Goal: Task Accomplishment & Management: Complete application form

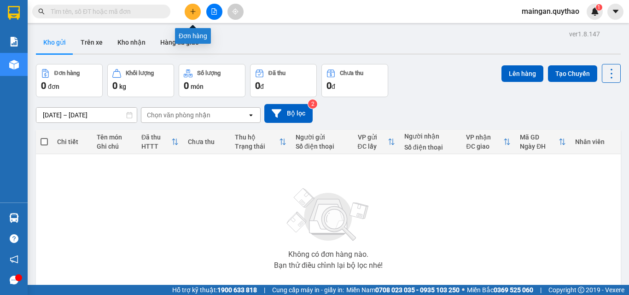
click at [191, 11] on icon "plus" at bounding box center [193, 11] width 6 height 6
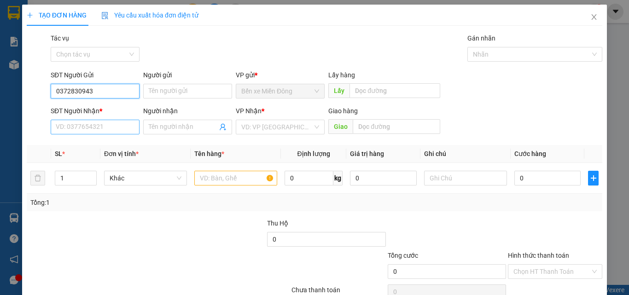
type input "0372830943"
click at [70, 130] on input "SĐT Người Nhận *" at bounding box center [95, 127] width 89 height 15
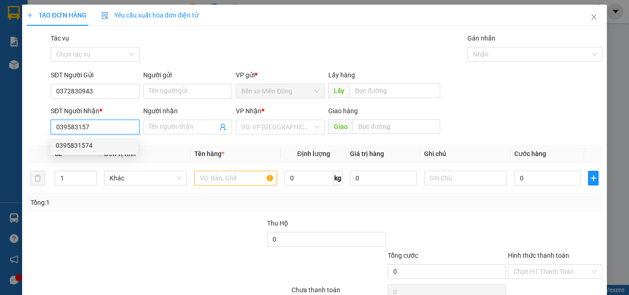
click at [86, 144] on div "0395831574" at bounding box center [94, 145] width 77 height 10
type input "0395831574"
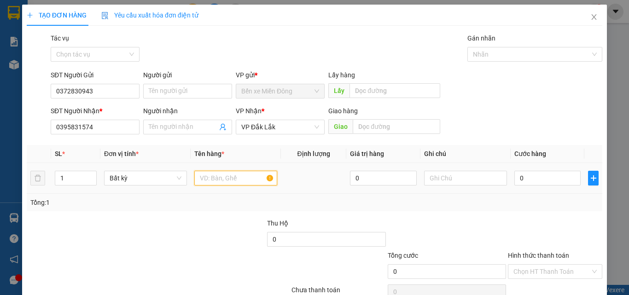
click at [239, 177] on input "text" at bounding box center [235, 178] width 83 height 15
type input "1 KIỆN GIẤY TỜ"
click at [523, 181] on input "0" at bounding box center [547, 178] width 66 height 15
type input "05"
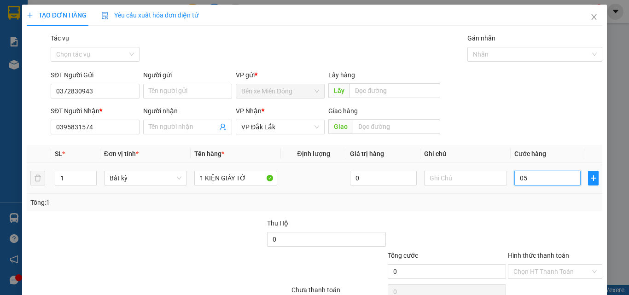
type input "5"
type input "050"
type input "50"
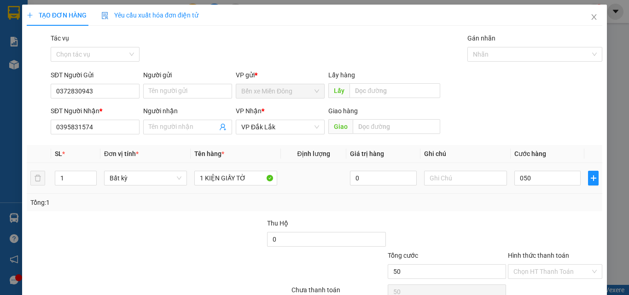
type input "50.000"
drag, startPoint x: 537, startPoint y: 208, endPoint x: 544, endPoint y: 261, distance: 53.3
click at [539, 219] on div "Transit Pickup Surcharge Ids Transit Deliver Surcharge Ids Transit Deliver Surc…" at bounding box center [314, 178] width 575 height 290
click at [541, 282] on div "Transit Pickup Surcharge Ids Transit Deliver Surcharge Ids Transit Deliver Surc…" at bounding box center [314, 178] width 575 height 290
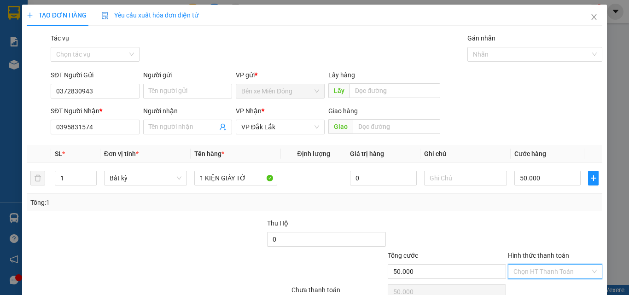
drag, startPoint x: 541, startPoint y: 273, endPoint x: 522, endPoint y: 222, distance: 54.6
click at [541, 273] on input "Hình thức thanh toán" at bounding box center [551, 272] width 77 height 14
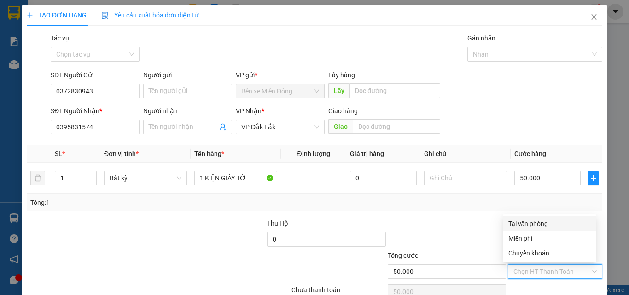
click at [518, 212] on div "Transit Pickup Surcharge Ids Transit Deliver Surcharge Ids Transit Deliver Surc…" at bounding box center [314, 178] width 575 height 290
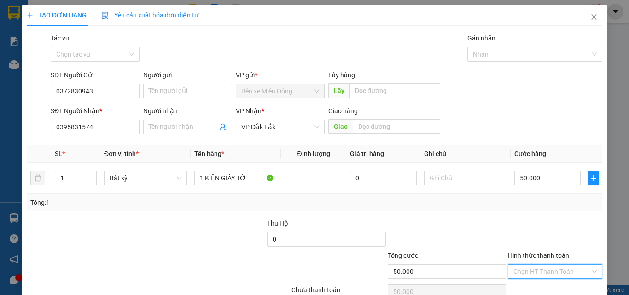
click at [537, 267] on input "Hình thức thanh toán" at bounding box center [551, 272] width 77 height 14
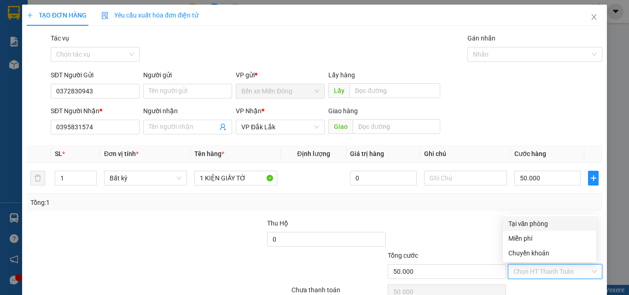
click at [536, 225] on div "Tại văn phòng" at bounding box center [549, 224] width 82 height 10
type input "0"
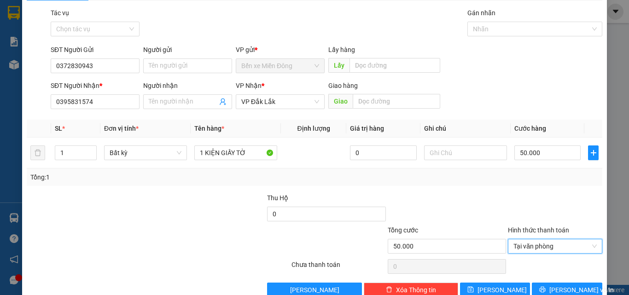
scroll to position [46, 0]
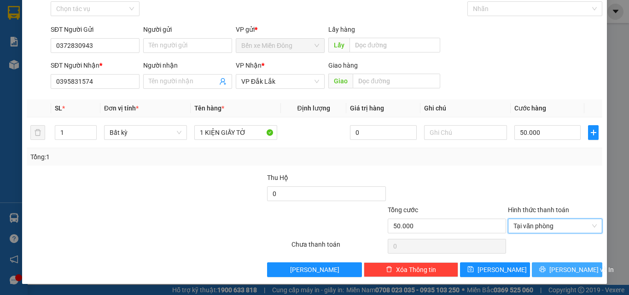
click at [562, 263] on button "Lưu và In" at bounding box center [567, 269] width 70 height 15
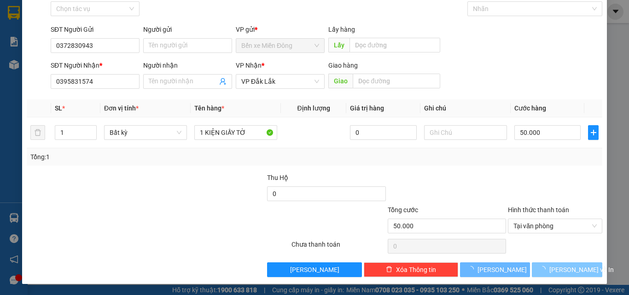
click at [563, 262] on button "Lưu và In" at bounding box center [567, 269] width 70 height 15
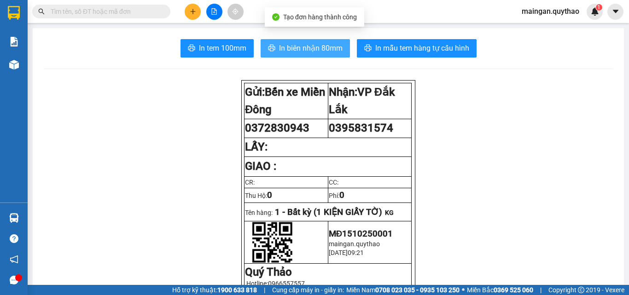
click at [283, 47] on span "In biên nhận 80mm" at bounding box center [311, 48] width 64 height 12
